Goal: Find specific page/section: Find specific page/section

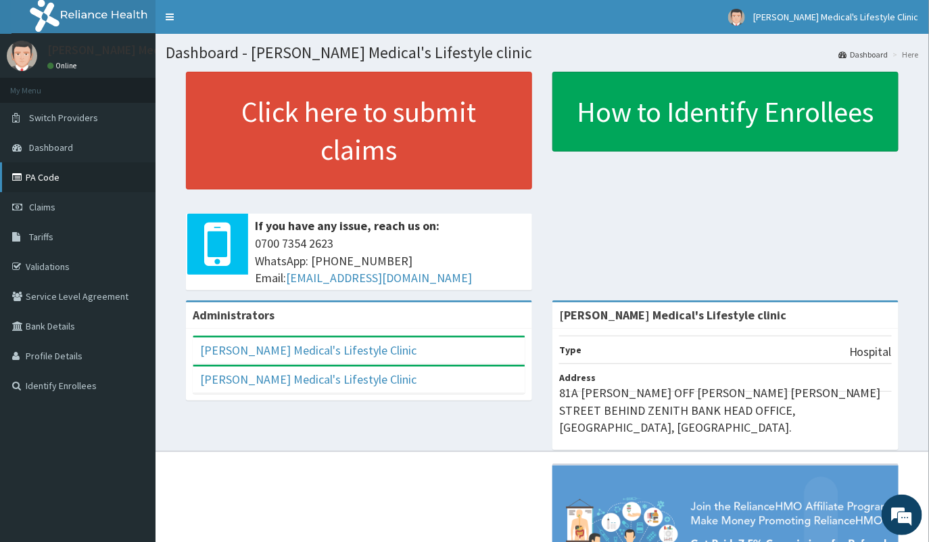
click at [91, 187] on link "PA Code" at bounding box center [78, 177] width 156 height 30
click at [72, 181] on link "PA Code" at bounding box center [78, 177] width 156 height 30
